Goal: Find specific page/section: Find specific page/section

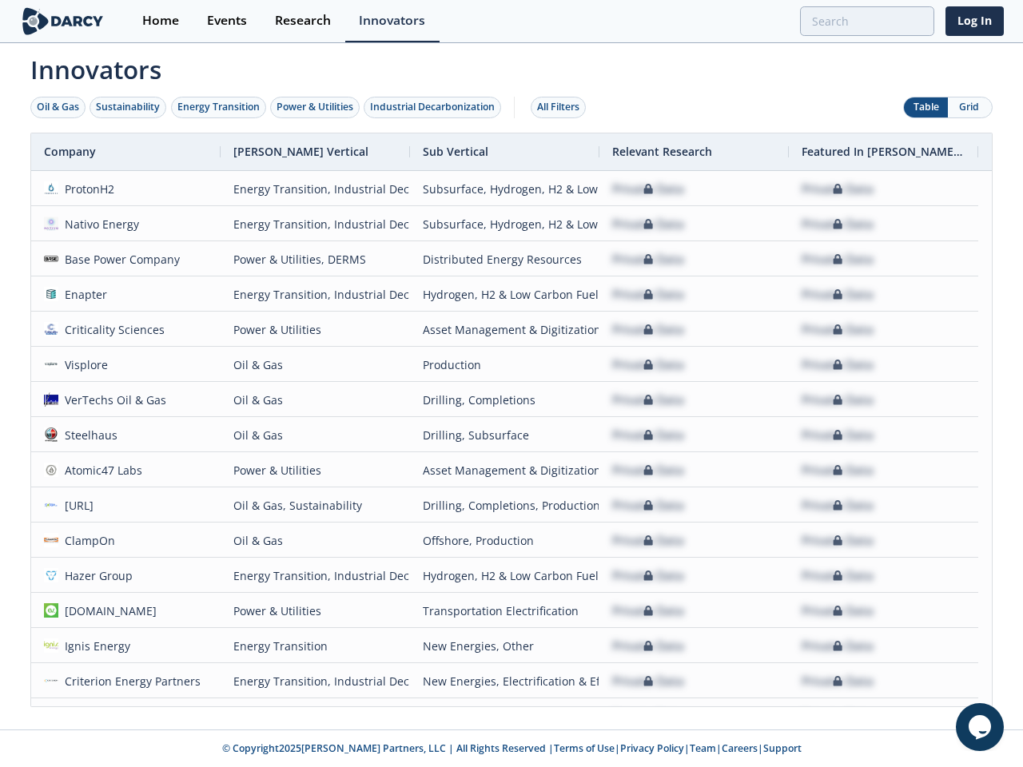
click at [58, 107] on div "Oil & Gas" at bounding box center [58, 107] width 42 height 14
click at [129, 107] on div "Sustainability" at bounding box center [128, 107] width 64 height 14
click at [219, 107] on div "Energy Transition" at bounding box center [218, 107] width 82 height 14
click at [316, 107] on div "Power & Utilities" at bounding box center [314, 107] width 77 height 14
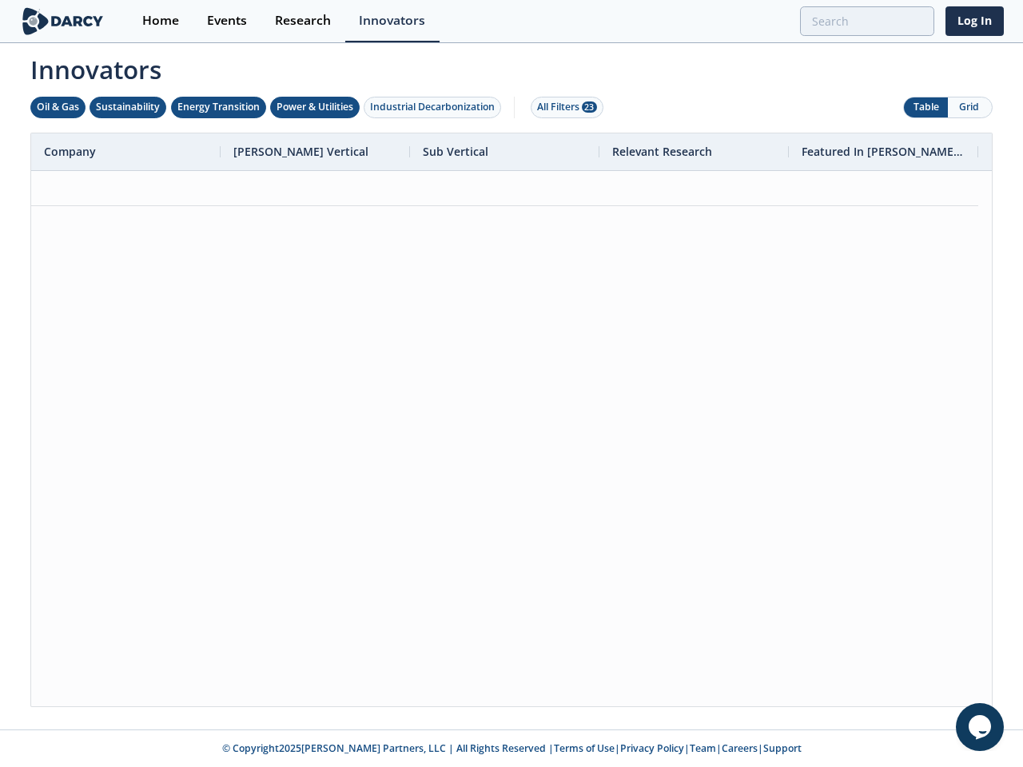
click at [435, 107] on div "Industrial Decarbonization" at bounding box center [432, 107] width 125 height 14
click at [562, 107] on div "All Filters 28" at bounding box center [567, 107] width 60 height 14
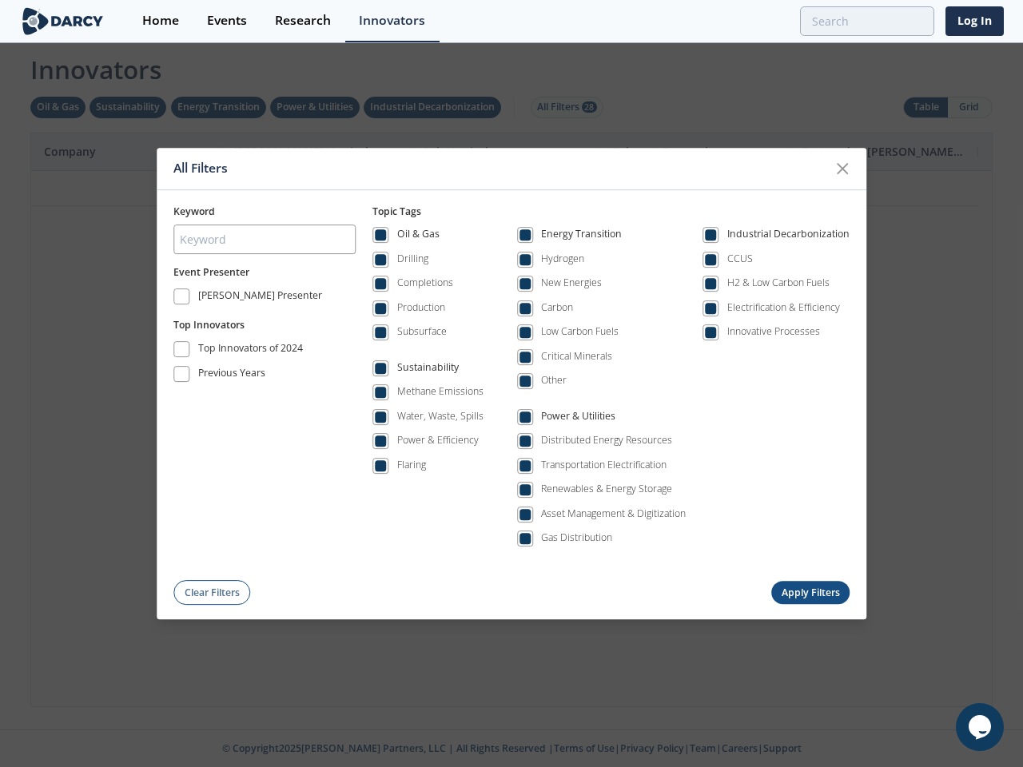
click at [969, 107] on div "All Filters Keyword Event Presenter [PERSON_NAME] Presenter Top Innovators Top …" at bounding box center [511, 383] width 1023 height 767
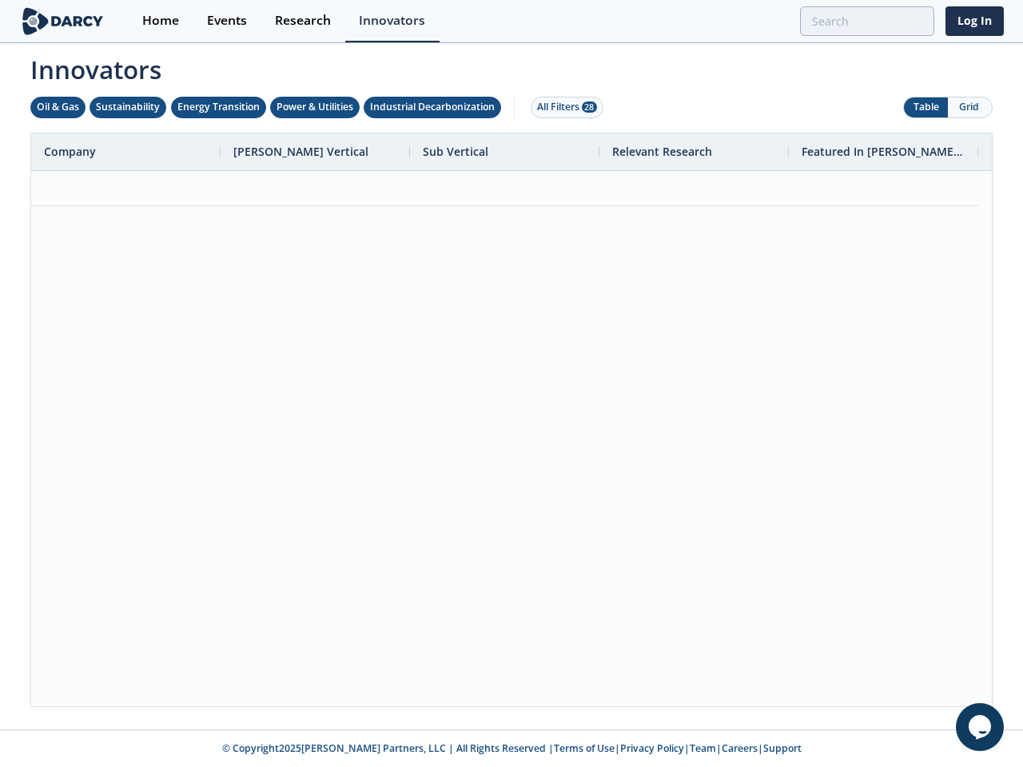
click at [511, 419] on div at bounding box center [511, 438] width 960 height 535
